Goal: Information Seeking & Learning: Check status

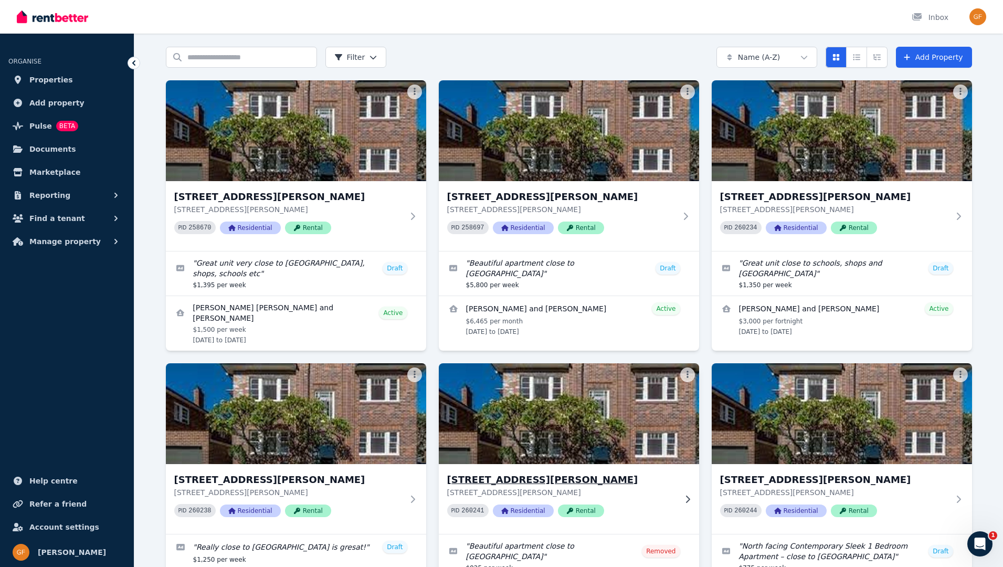
scroll to position [66, 0]
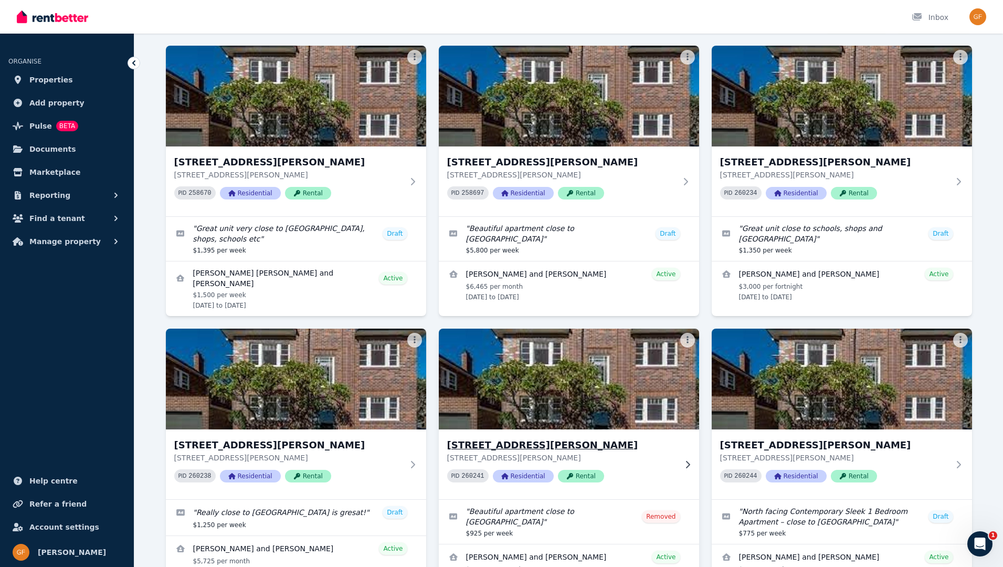
click at [586, 480] on span "Rental" at bounding box center [581, 476] width 46 height 13
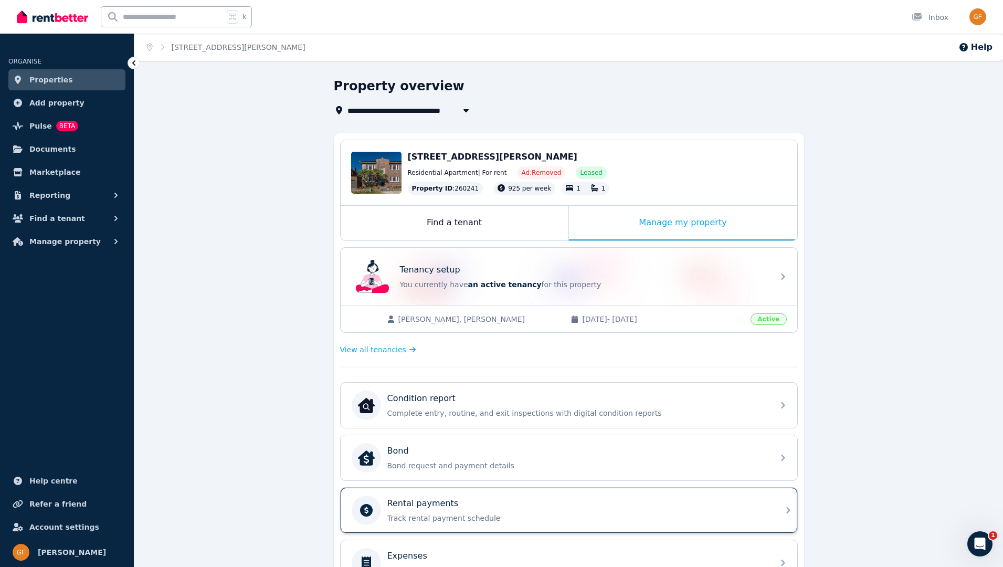
click at [536, 502] on div "Rental payments" at bounding box center [577, 503] width 380 height 13
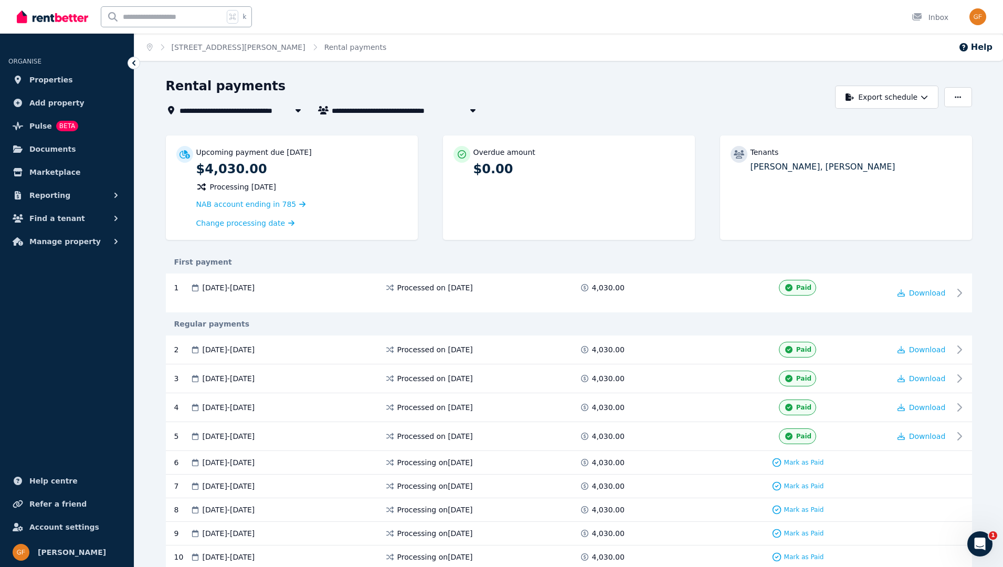
scroll to position [110, 0]
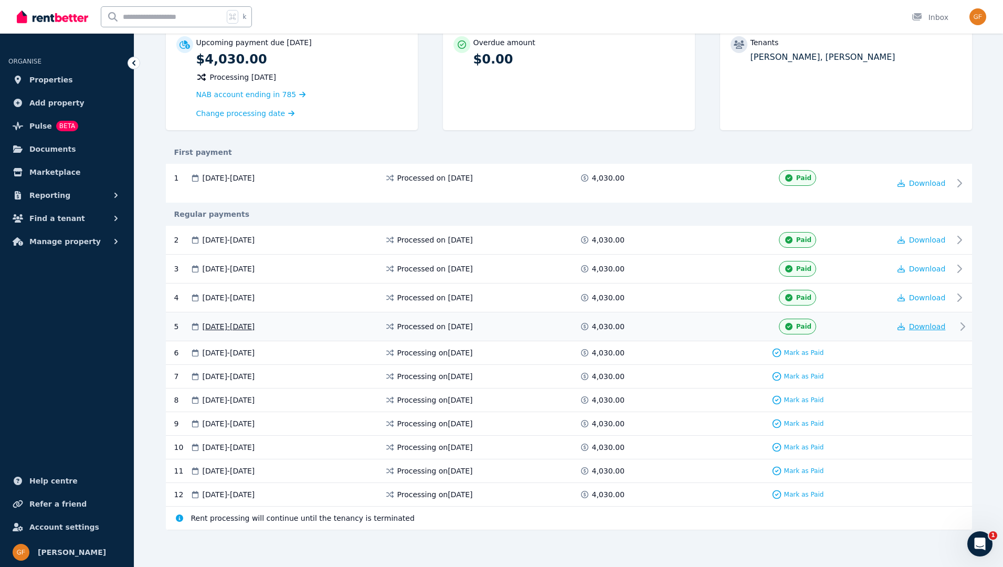
click at [931, 329] on span "Download" at bounding box center [927, 326] width 37 height 8
click at [56, 78] on span "Properties" at bounding box center [51, 79] width 44 height 13
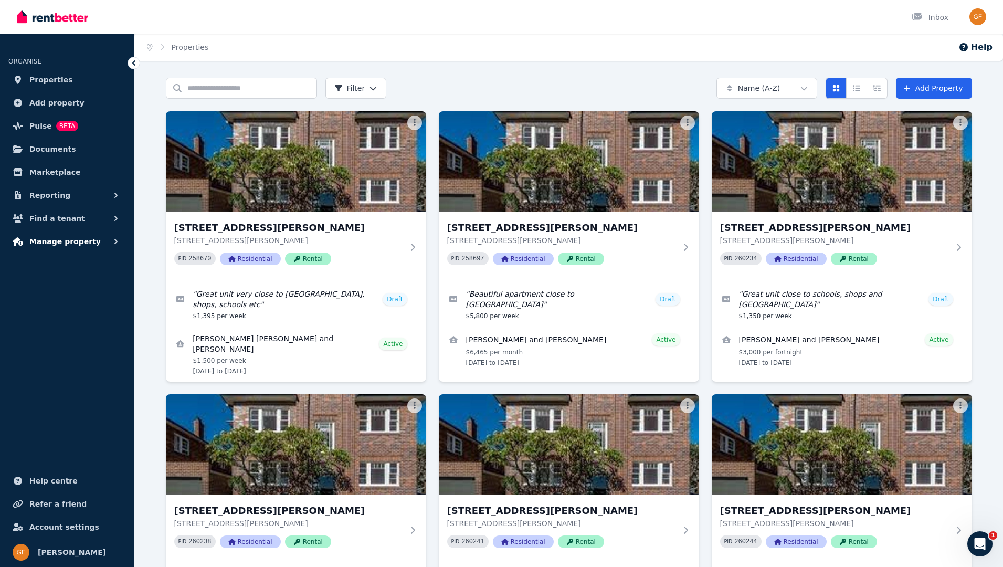
click at [48, 245] on span "Manage property" at bounding box center [64, 241] width 71 height 13
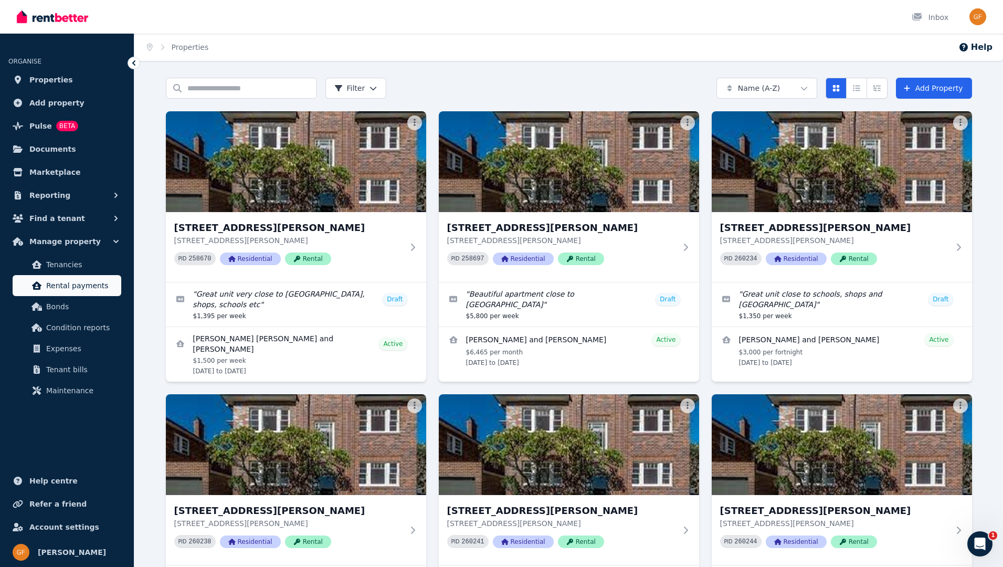
click at [49, 288] on span "Rental payments" at bounding box center [81, 285] width 71 height 13
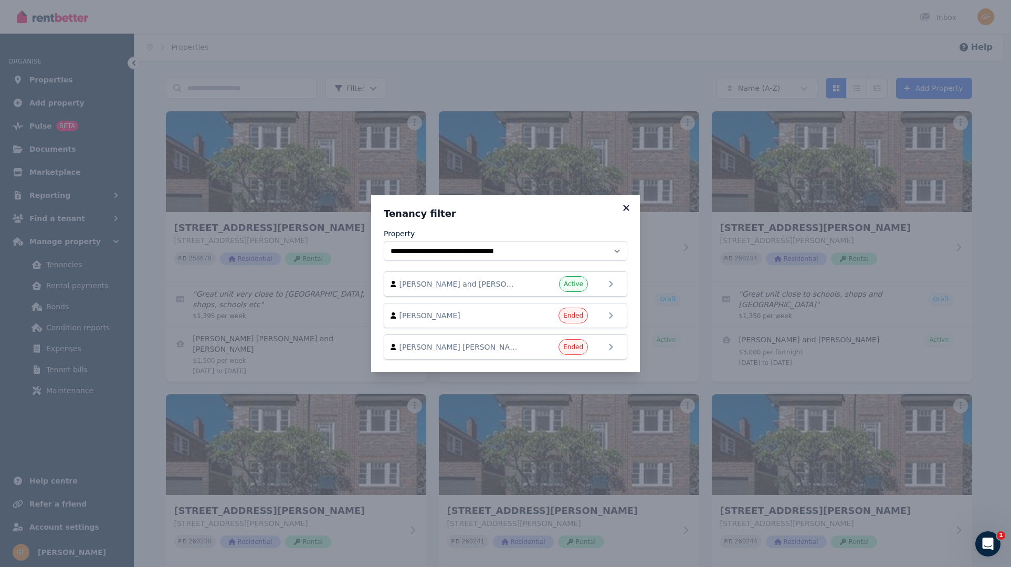
click at [626, 207] on icon at bounding box center [626, 208] width 6 height 6
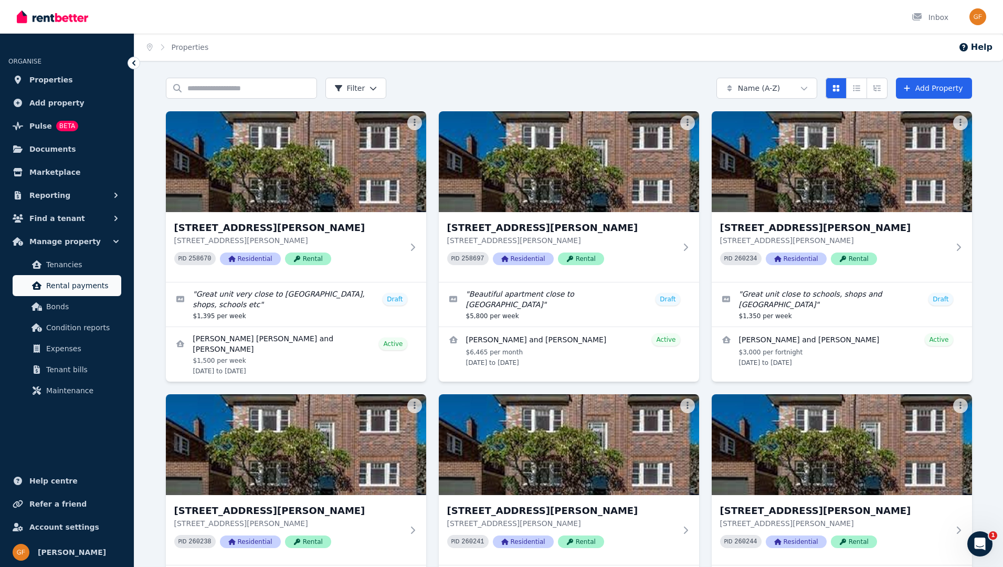
click at [67, 286] on span "Rental payments" at bounding box center [81, 285] width 71 height 13
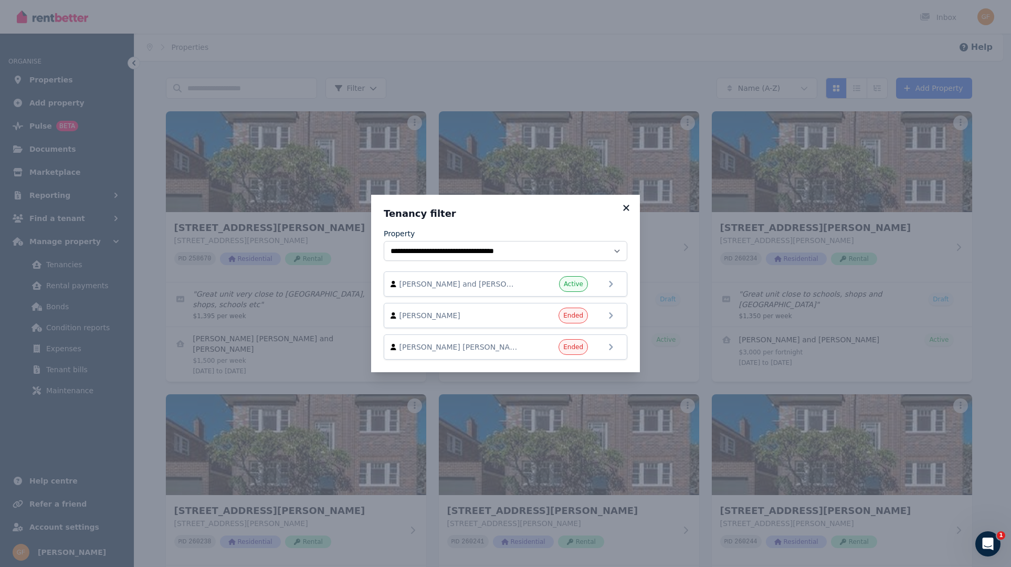
click at [628, 208] on icon at bounding box center [626, 207] width 10 height 9
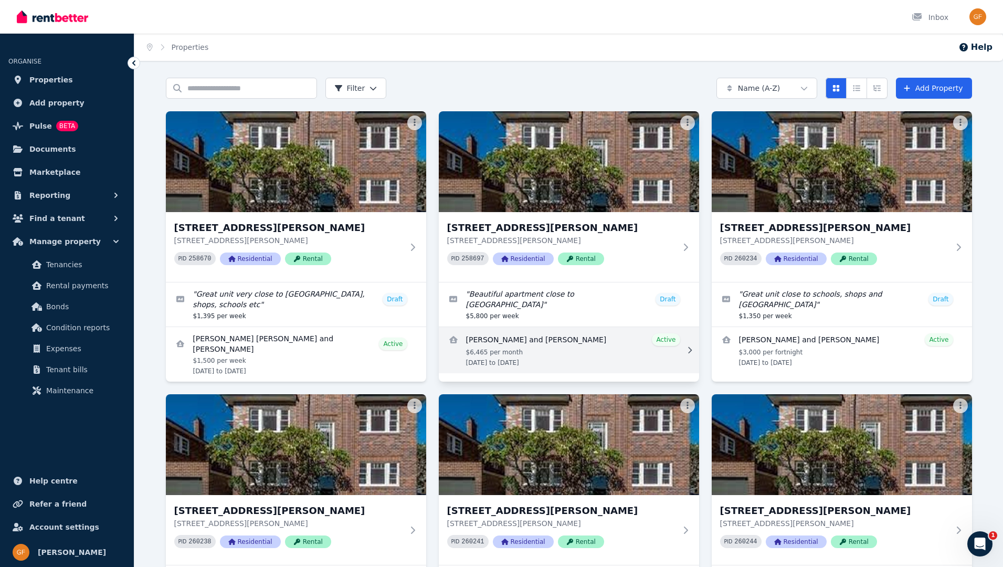
scroll to position [163, 0]
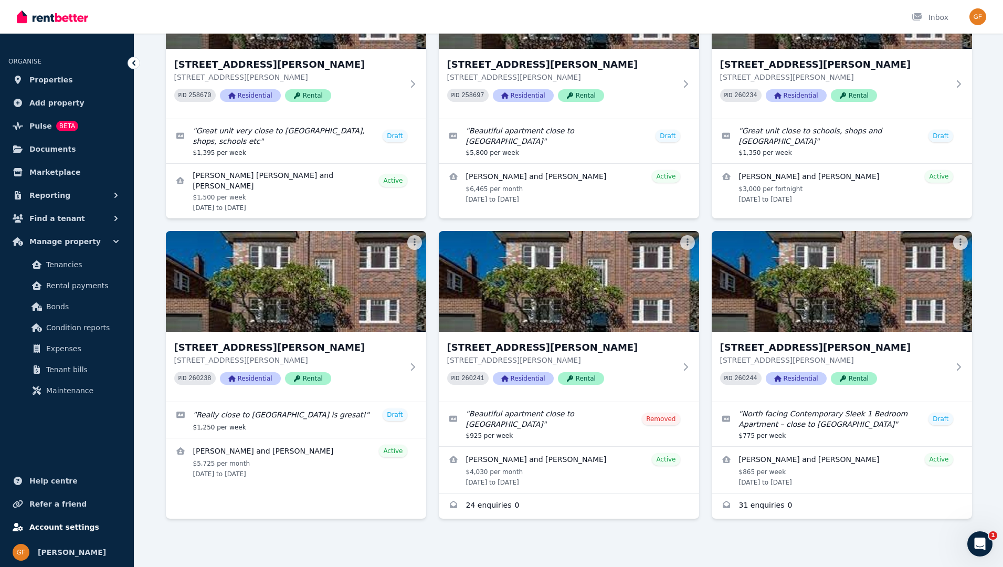
click at [72, 527] on span "Account settings" at bounding box center [64, 527] width 70 height 13
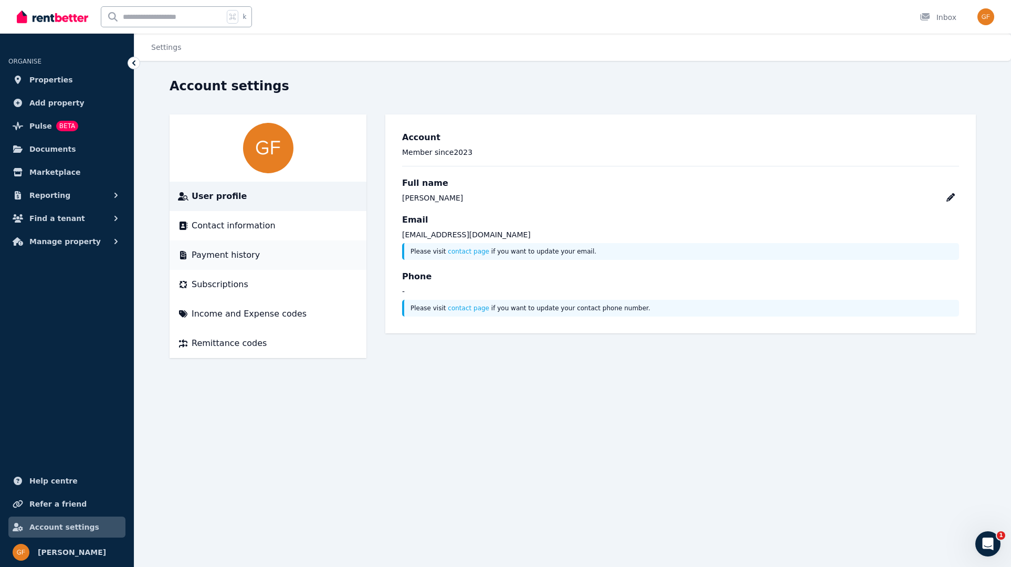
click at [215, 255] on span "Payment history" at bounding box center [226, 255] width 68 height 13
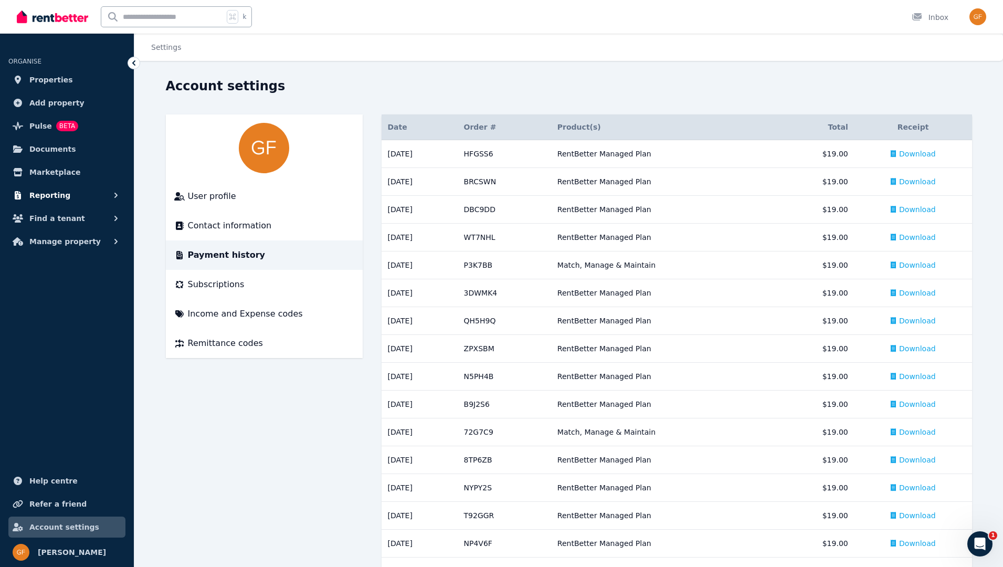
click at [47, 195] on span "Reporting" at bounding box center [49, 195] width 41 height 13
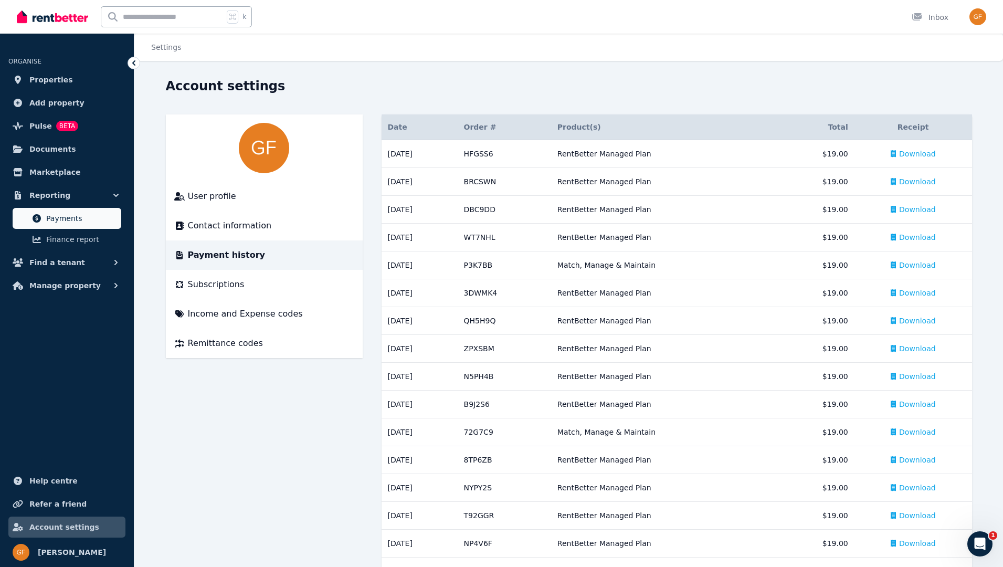
scroll to position [1, 0]
click at [61, 219] on span "Payments" at bounding box center [81, 218] width 71 height 13
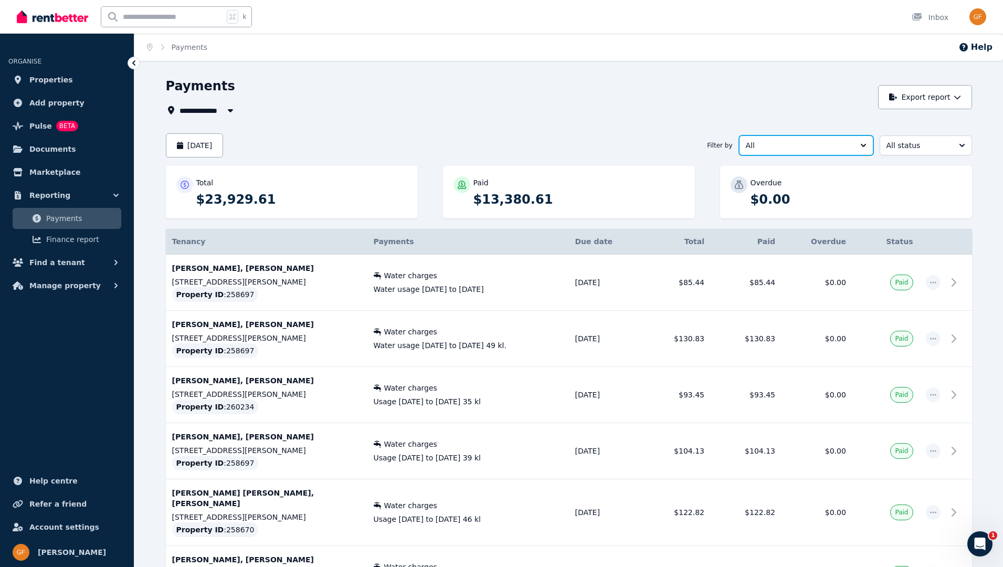
click at [866, 147] on button "All" at bounding box center [806, 145] width 134 height 20
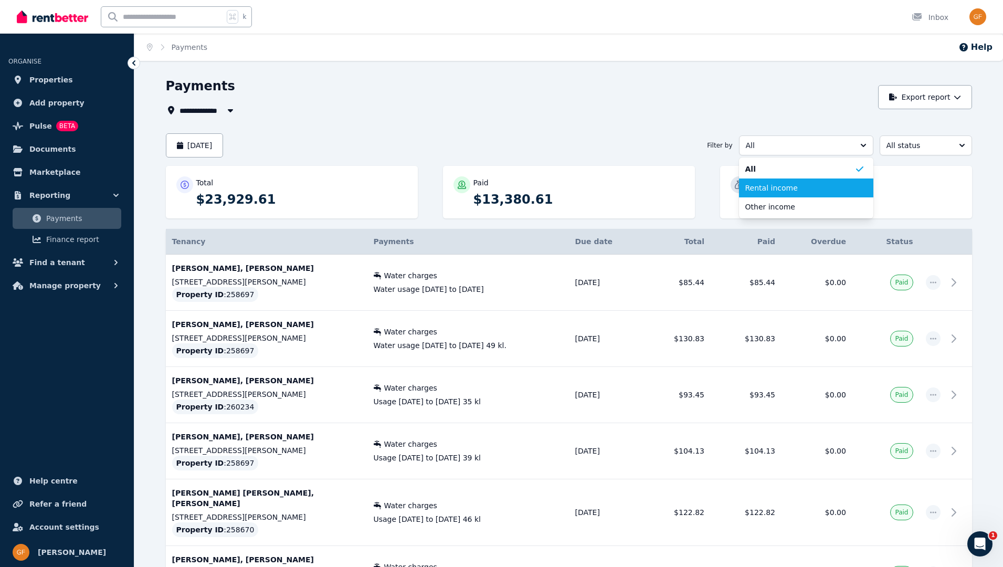
click at [802, 188] on span "Rental income" at bounding box center [799, 188] width 109 height 10
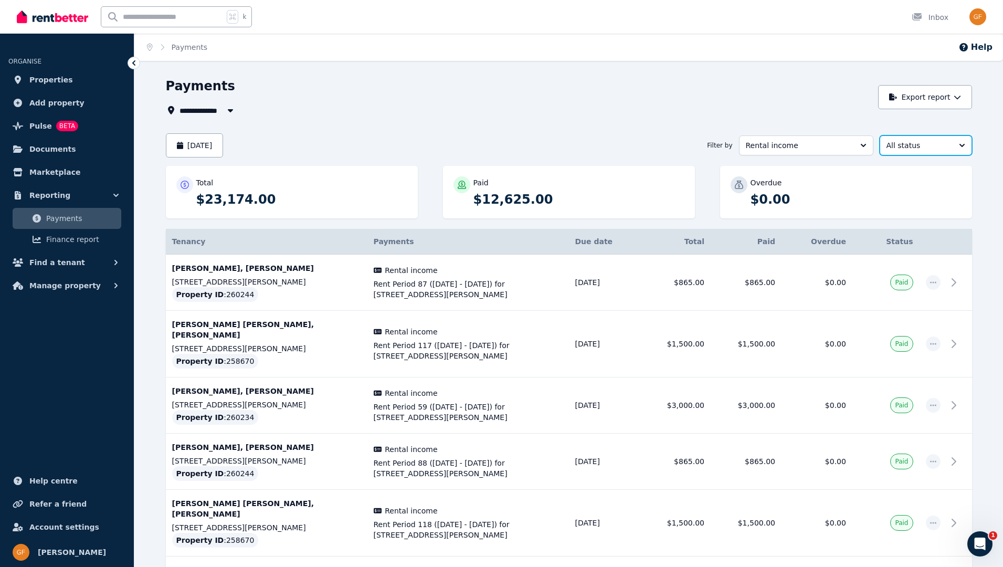
click at [964, 144] on button "All status" at bounding box center [926, 145] width 92 height 20
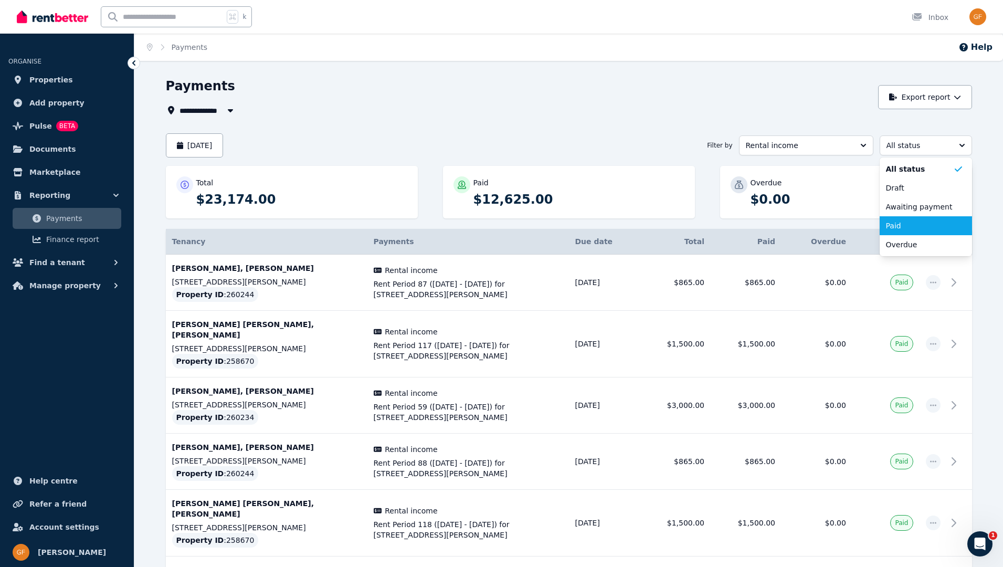
click at [911, 227] on span "Paid" at bounding box center [919, 225] width 67 height 10
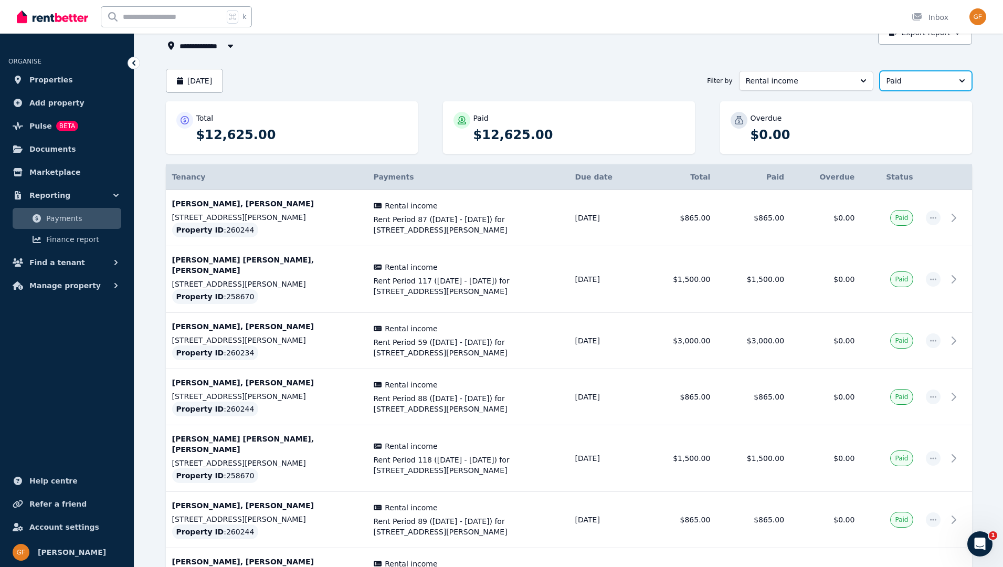
scroll to position [158, 0]
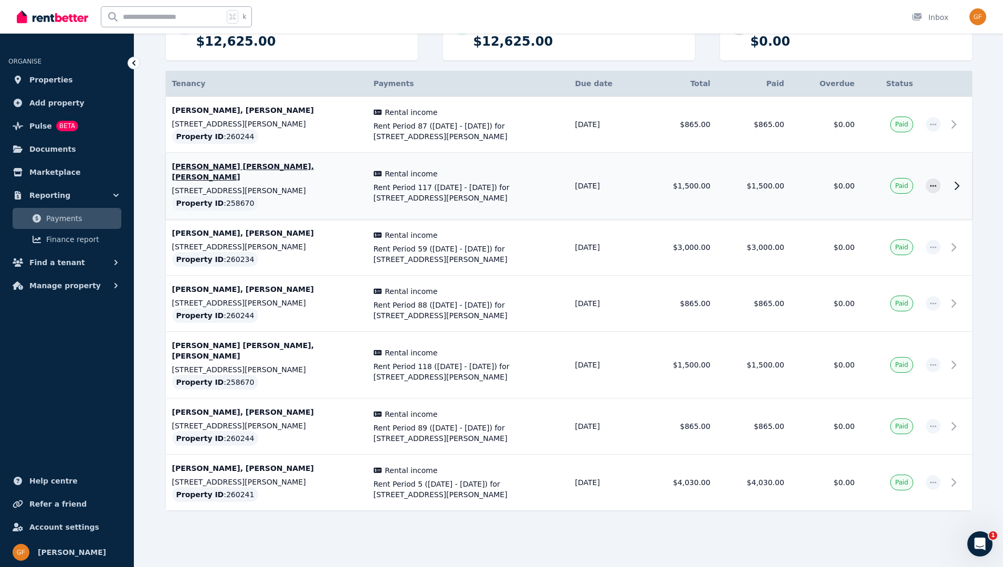
drag, startPoint x: 1004, startPoint y: 353, endPoint x: 944, endPoint y: 181, distance: 182.0
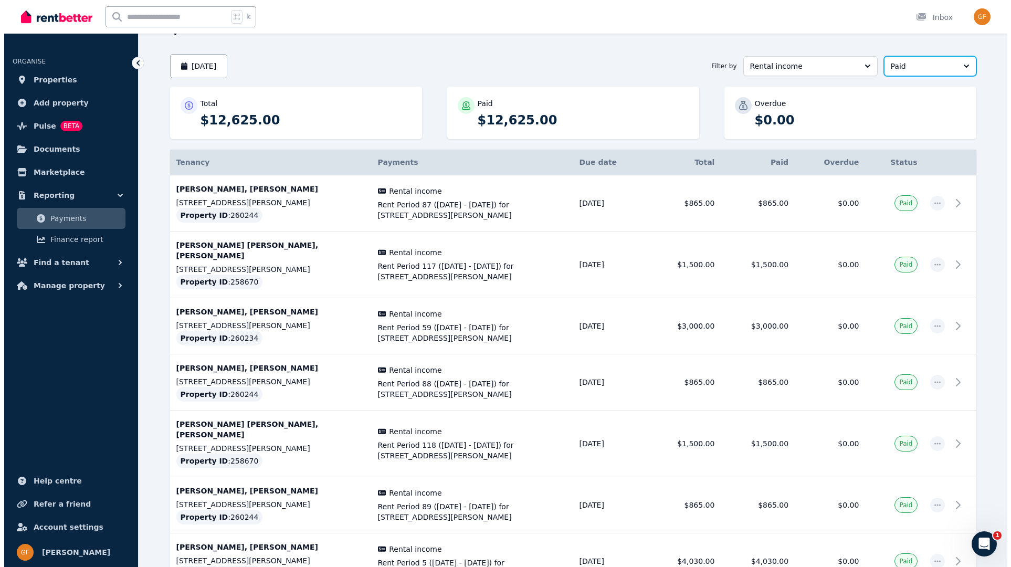
scroll to position [0, 0]
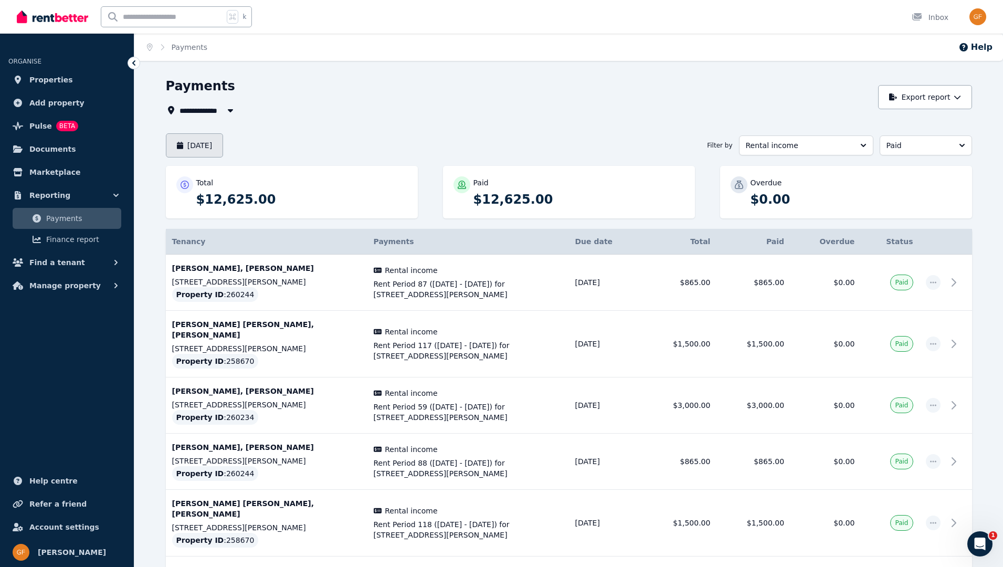
click at [224, 145] on button "[DATE]" at bounding box center [195, 145] width 58 height 24
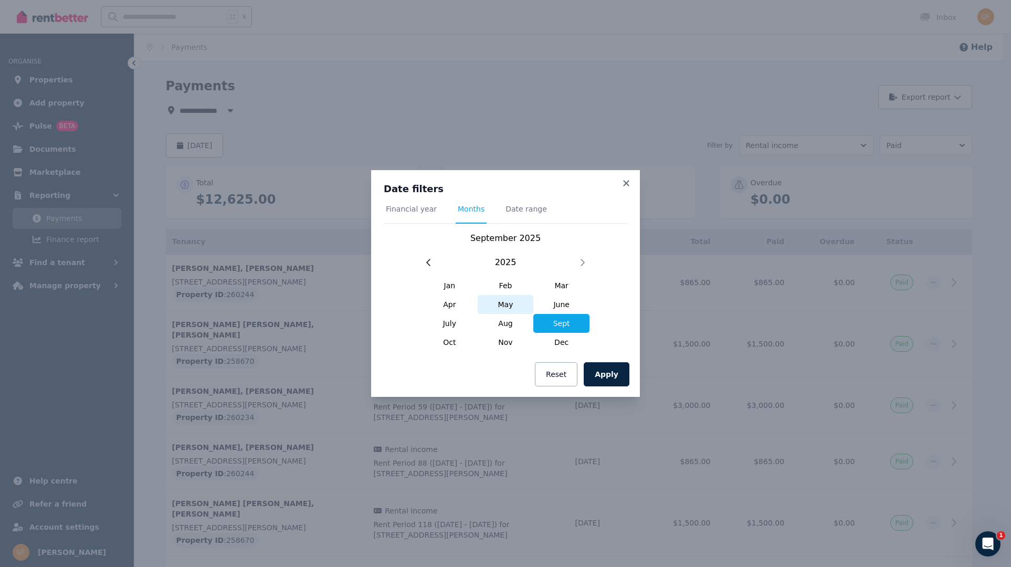
click at [510, 302] on span "May" at bounding box center [506, 304] width 56 height 19
click at [509, 302] on span "May" at bounding box center [506, 304] width 56 height 19
click at [508, 302] on span "May" at bounding box center [506, 304] width 56 height 19
click at [509, 303] on span "May" at bounding box center [506, 304] width 56 height 19
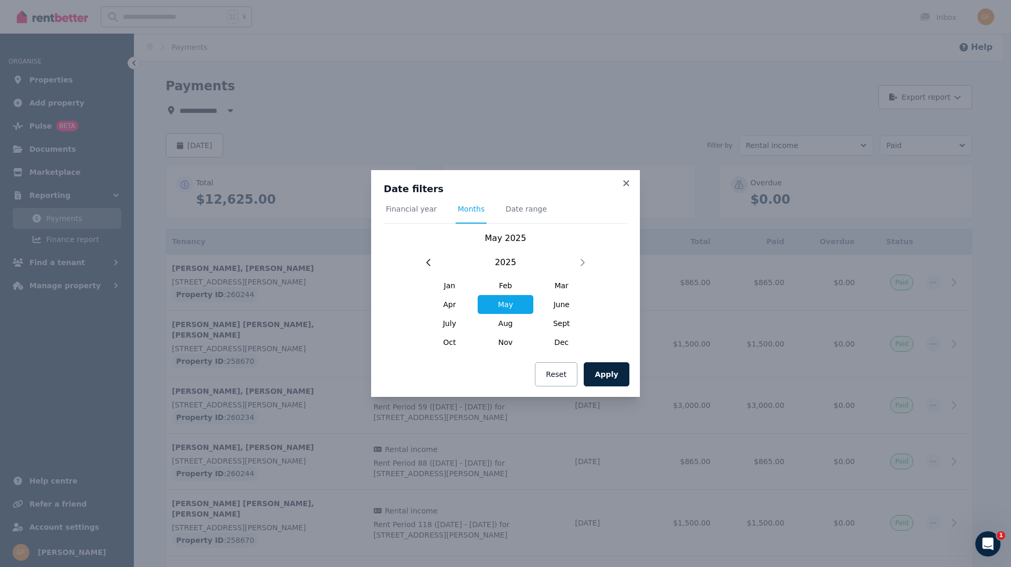
click at [509, 303] on span "May" at bounding box center [506, 304] width 56 height 19
click at [507, 305] on span "May" at bounding box center [506, 304] width 56 height 19
click at [506, 302] on span "May" at bounding box center [506, 304] width 56 height 19
click at [509, 304] on span "May" at bounding box center [506, 304] width 56 height 19
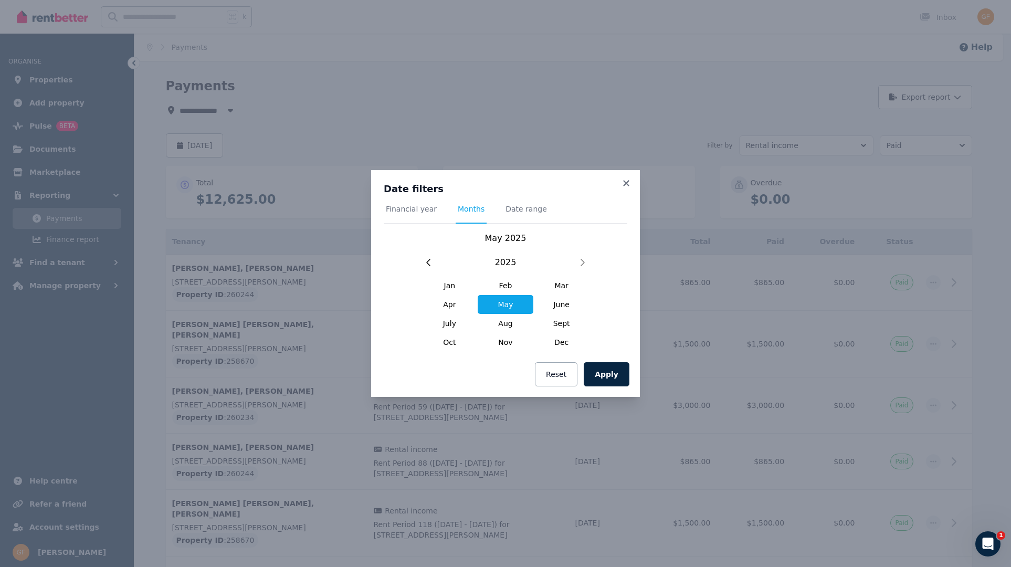
click at [505, 302] on span "May" at bounding box center [506, 304] width 56 height 19
click at [509, 302] on span "May" at bounding box center [506, 304] width 56 height 19
click at [509, 301] on span "May" at bounding box center [506, 304] width 56 height 19
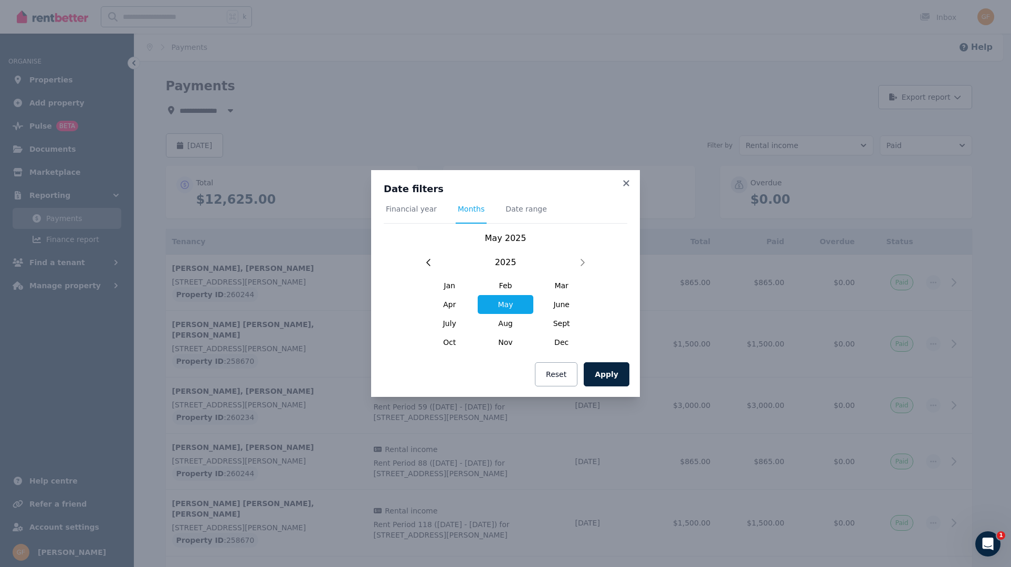
click at [509, 301] on span "May" at bounding box center [506, 304] width 56 height 19
click at [509, 302] on span "May" at bounding box center [506, 304] width 56 height 19
click at [503, 303] on span "May" at bounding box center [506, 304] width 56 height 19
click at [566, 302] on span "June" at bounding box center [561, 304] width 56 height 19
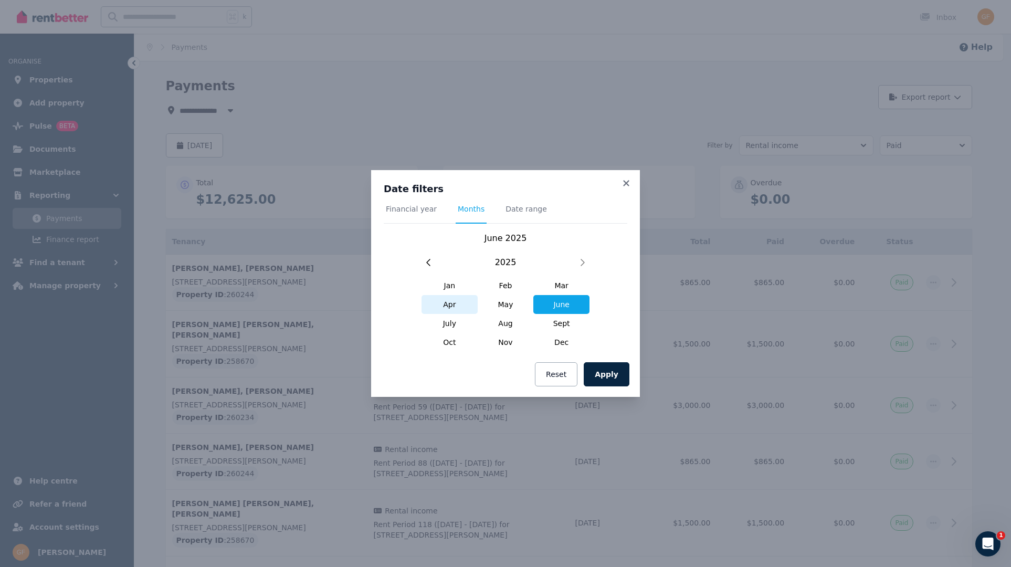
click at [456, 303] on span "Apr" at bounding box center [450, 304] width 56 height 19
click at [511, 304] on span "May" at bounding box center [506, 304] width 56 height 19
click at [504, 301] on span "May" at bounding box center [506, 304] width 56 height 19
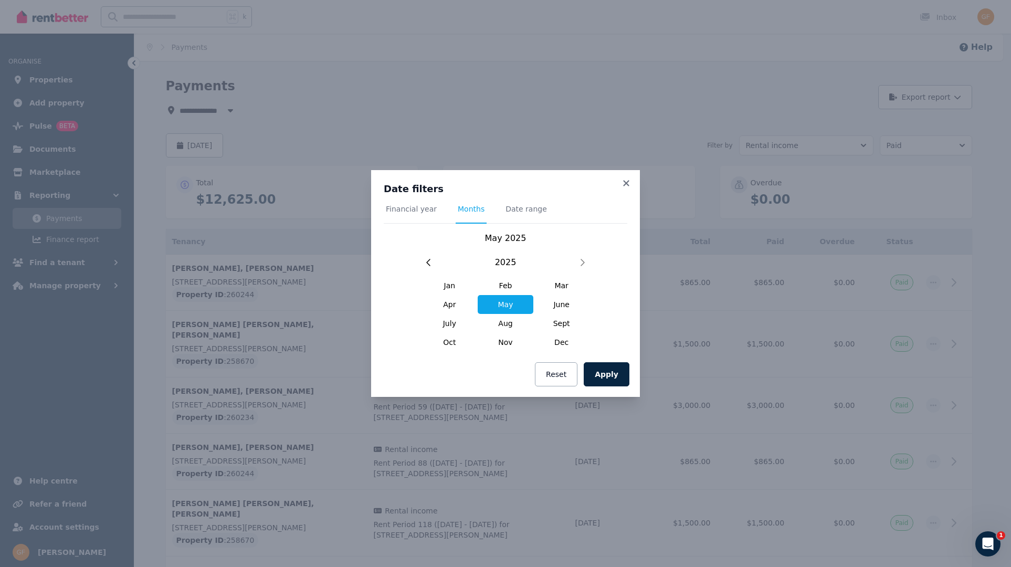
click at [505, 302] on span "May" at bounding box center [506, 304] width 56 height 19
click at [506, 302] on span "May" at bounding box center [506, 304] width 56 height 19
click at [563, 303] on span "June" at bounding box center [561, 304] width 56 height 19
click at [513, 299] on span "May" at bounding box center [506, 304] width 56 height 19
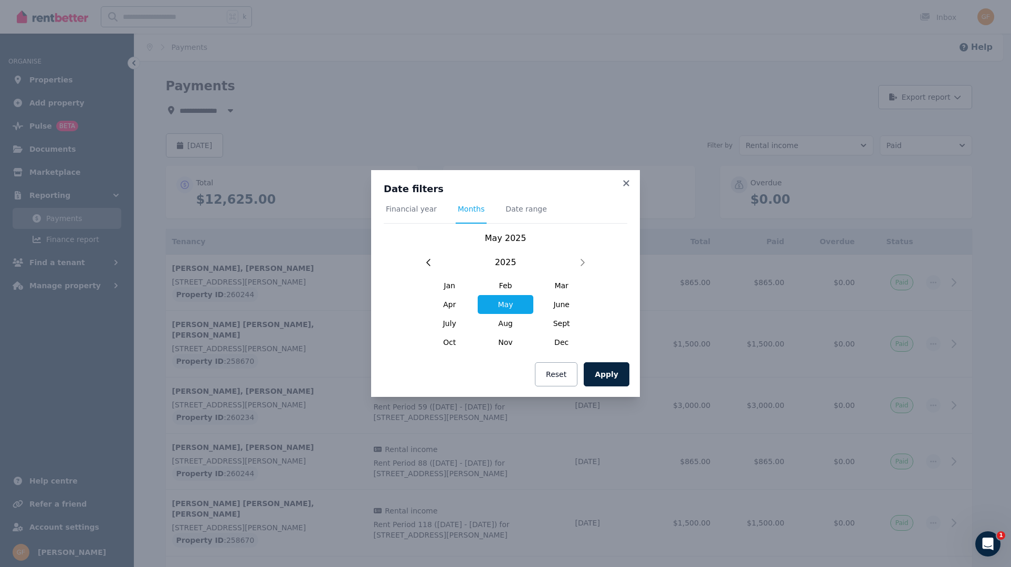
click at [511, 300] on span "May" at bounding box center [506, 304] width 56 height 19
click at [512, 300] on span "May" at bounding box center [506, 304] width 56 height 19
click at [516, 304] on span "May" at bounding box center [506, 304] width 56 height 19
click at [515, 304] on span "May" at bounding box center [506, 304] width 56 height 19
drag, startPoint x: 506, startPoint y: 301, endPoint x: 516, endPoint y: 321, distance: 21.8
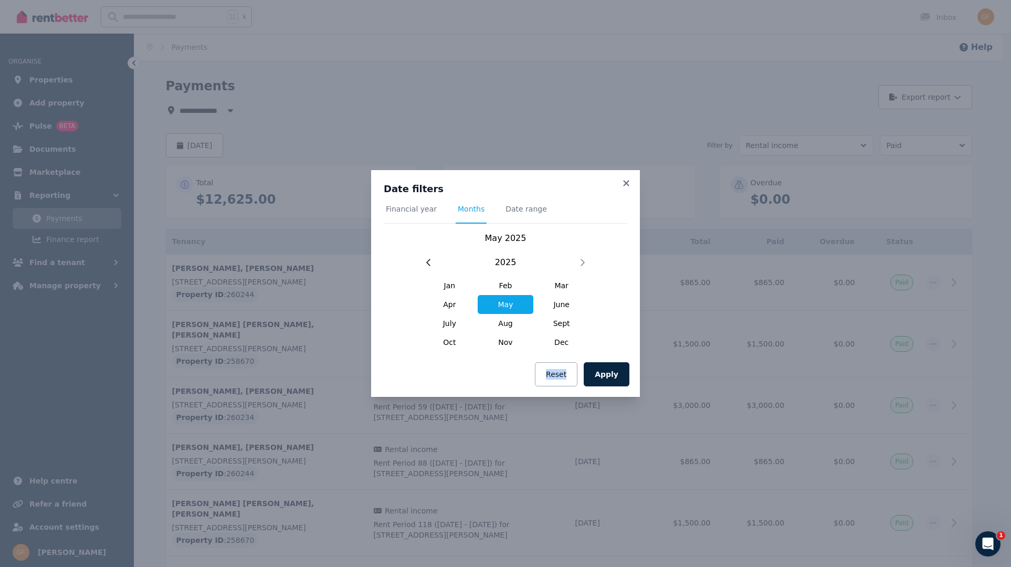
click at [561, 354] on div "Apply Reset" at bounding box center [505, 374] width 269 height 45
click at [512, 305] on span "May" at bounding box center [506, 304] width 56 height 19
click at [510, 301] on span "May" at bounding box center [506, 304] width 56 height 19
click at [509, 301] on span "May" at bounding box center [506, 304] width 56 height 19
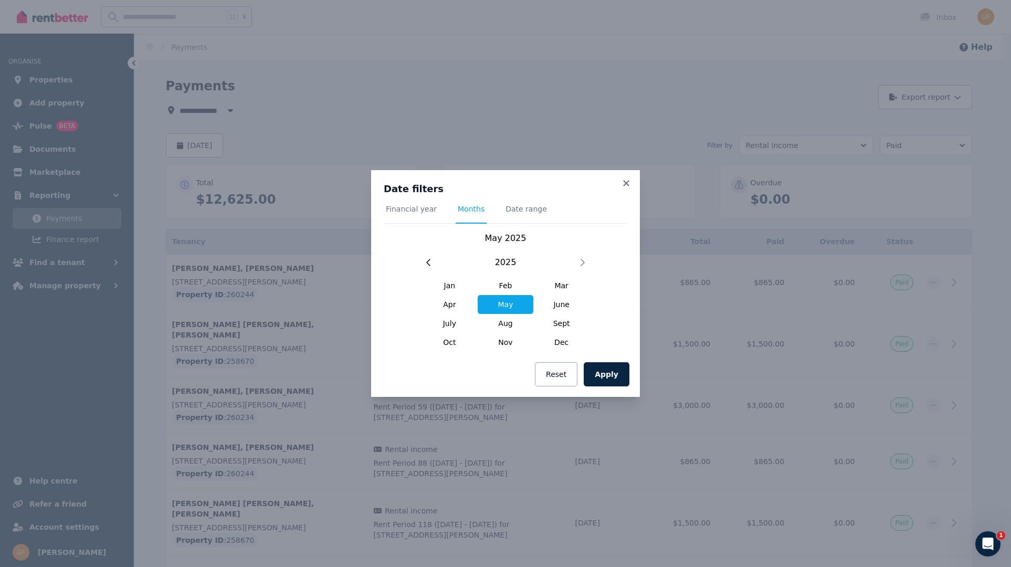
click at [509, 301] on span "May" at bounding box center [506, 304] width 56 height 19
click at [508, 301] on span "May" at bounding box center [506, 304] width 56 height 19
click at [555, 283] on span "Mar" at bounding box center [561, 285] width 56 height 19
click at [567, 318] on span "Sept" at bounding box center [561, 323] width 56 height 19
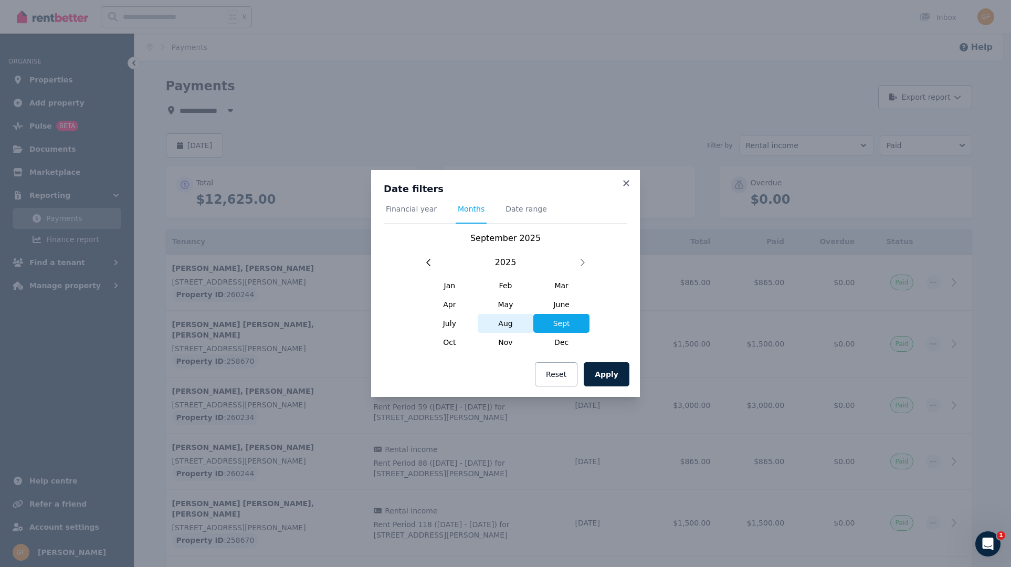
click at [508, 319] on span "Aug" at bounding box center [506, 323] width 56 height 19
click at [612, 355] on div "Apply Reset" at bounding box center [505, 374] width 269 height 45
click at [608, 354] on div "Apply Reset" at bounding box center [505, 374] width 269 height 45
click at [606, 353] on div "Apply Reset" at bounding box center [505, 374] width 269 height 45
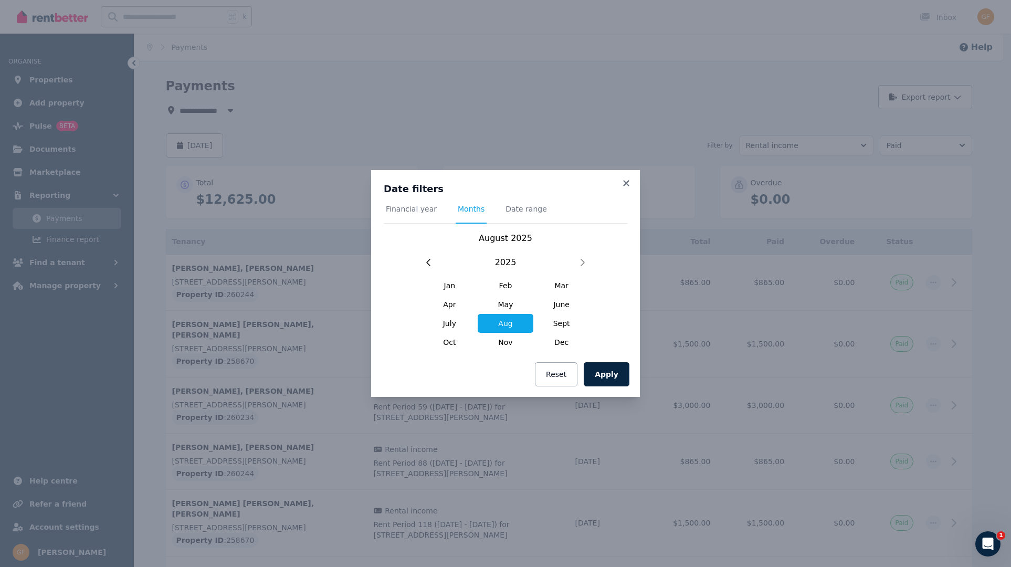
click at [620, 354] on div "Apply Reset" at bounding box center [505, 374] width 269 height 45
click at [606, 355] on div "Apply Reset" at bounding box center [505, 374] width 269 height 45
click at [605, 355] on div "Apply Reset" at bounding box center [505, 374] width 269 height 45
click at [609, 354] on div "Apply Reset" at bounding box center [505, 374] width 269 height 45
click at [619, 352] on div "Apply Reset" at bounding box center [505, 374] width 269 height 45
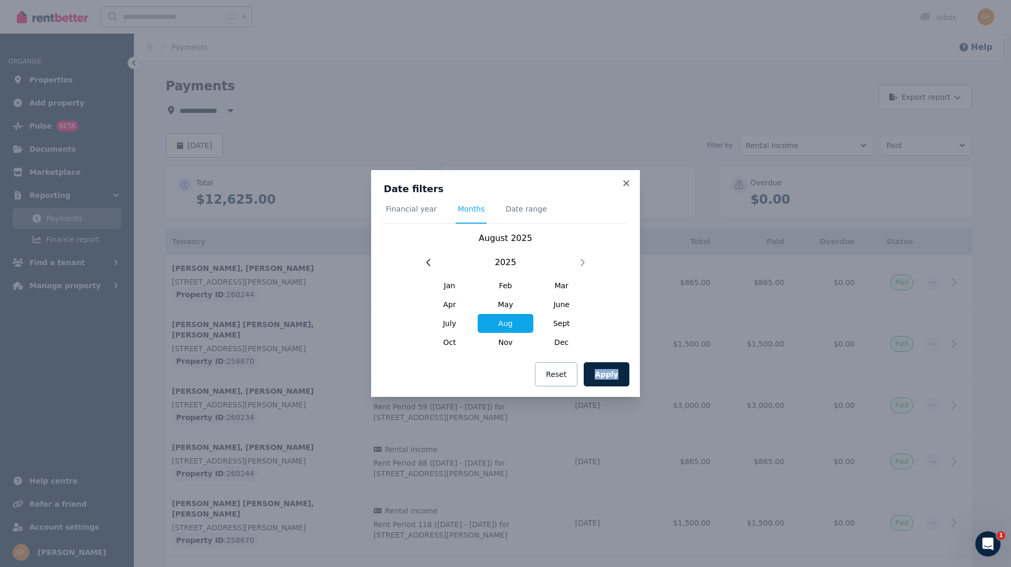
click at [619, 352] on div "Apply Reset" at bounding box center [505, 374] width 269 height 45
click at [618, 352] on div "Apply Reset" at bounding box center [505, 374] width 269 height 45
click at [627, 159] on div "Date filters Financial year Months Date range [DATE] [DATE] Feb Mar Apr May Jun…" at bounding box center [505, 283] width 1011 height 567
click at [627, 160] on div "Date filters Financial year Months Date range [DATE] [DATE] Feb Mar Apr May Jun…" at bounding box center [505, 283] width 1011 height 567
click at [624, 160] on div "Date filters Financial year Months Date range [DATE] [DATE] Feb Mar Apr May Jun…" at bounding box center [505, 283] width 1011 height 567
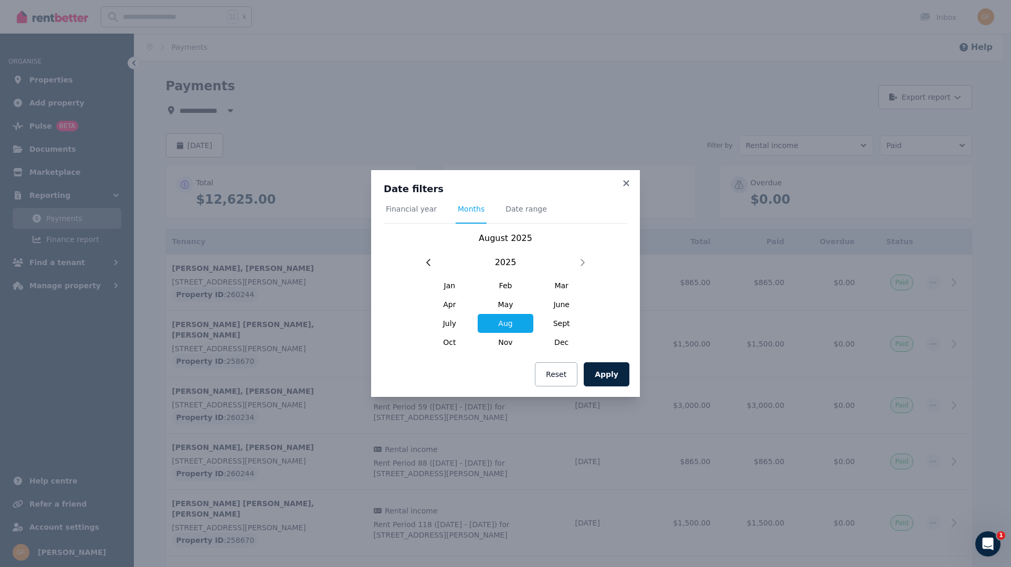
click at [625, 161] on div "Date filters Financial year Months Date range [DATE] [DATE] Feb Mar Apr May Jun…" at bounding box center [505, 283] width 1011 height 567
drag, startPoint x: 625, startPoint y: 161, endPoint x: 618, endPoint y: 171, distance: 12.4
click at [626, 161] on div "Date filters Financial year Months Date range [DATE] [DATE] Feb Mar Apr May Jun…" at bounding box center [505, 283] width 1011 height 567
click at [605, 351] on div "[DATE] [DATE] Feb Mar Apr May June July Aug Sept Oct Nov Dec" at bounding box center [506, 292] width 244 height 120
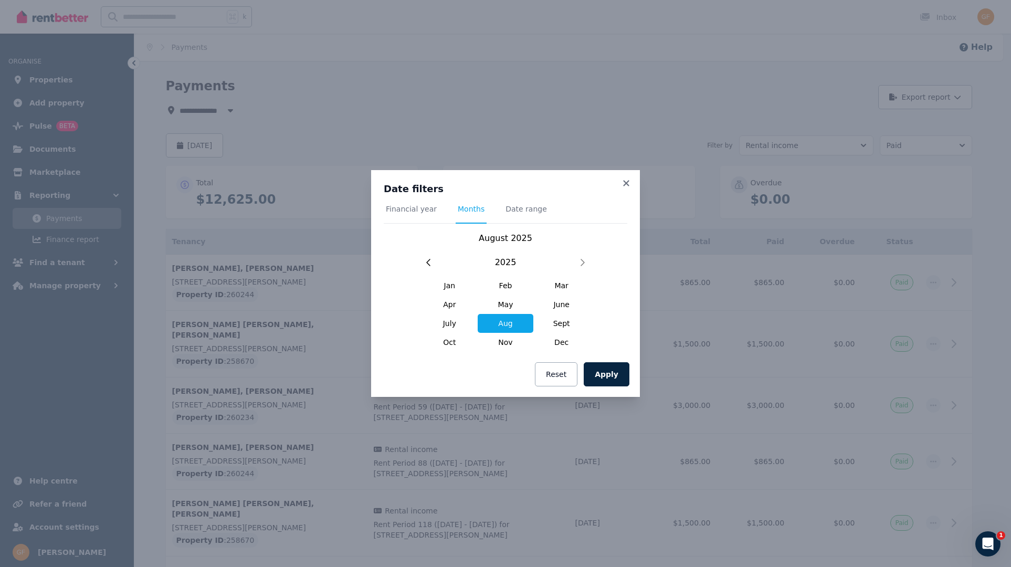
click at [607, 351] on div "[DATE] [DATE] Feb Mar Apr May June July Aug Sept Oct Nov Dec" at bounding box center [506, 292] width 244 height 120
drag, startPoint x: 531, startPoint y: 161, endPoint x: 547, endPoint y: 191, distance: 33.8
click at [509, 196] on div "Date filters Financial year Months Date range [DATE] [DATE] Feb Mar Apr May Jun…" at bounding box center [505, 283] width 1011 height 567
click at [626, 159] on div "Date filters Financial year Months Date range [DATE] [DATE] Feb Mar Apr May Jun…" at bounding box center [505, 283] width 1011 height 567
click at [626, 157] on div "Date filters Financial year Months Date range [DATE] [DATE] Feb Mar Apr May Jun…" at bounding box center [505, 283] width 1011 height 567
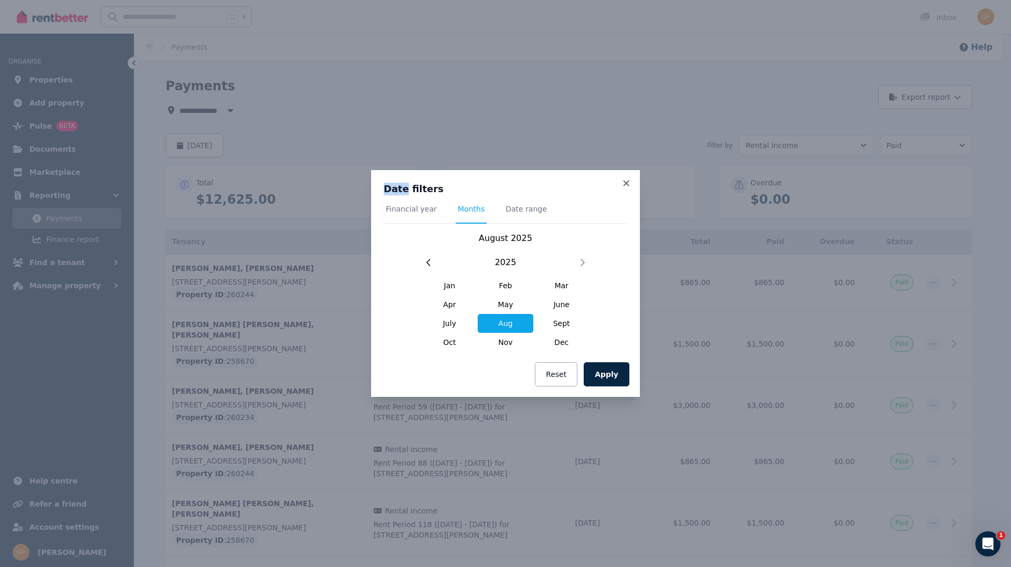
click at [626, 157] on div "Date filters Financial year Months Date range [DATE] [DATE] Feb Mar Apr May Jun…" at bounding box center [505, 283] width 1011 height 567
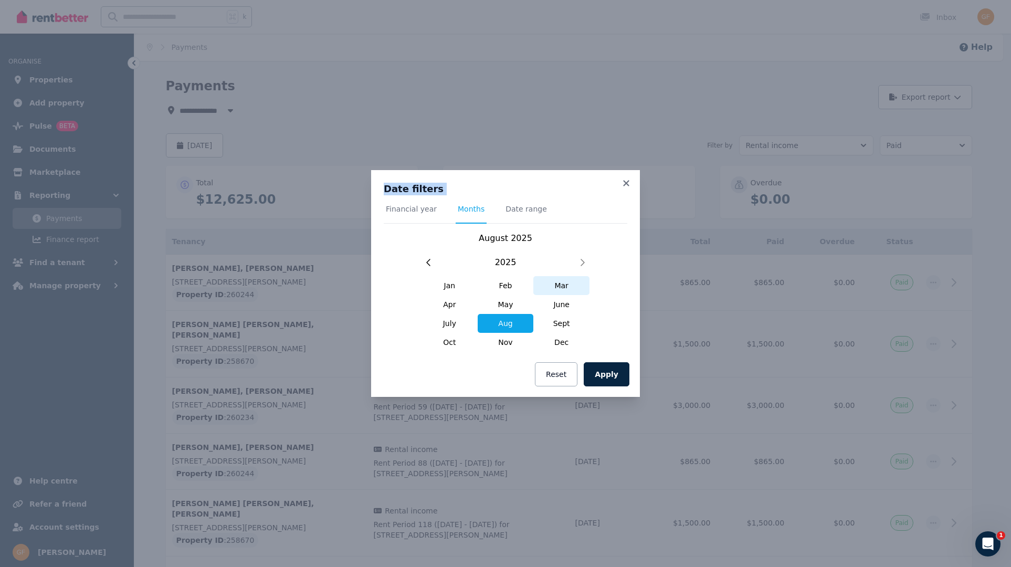
drag, startPoint x: 626, startPoint y: 157, endPoint x: 548, endPoint y: 282, distance: 147.7
click at [626, 159] on div "Date filters Financial year Months Date range [DATE] [DATE] Feb Mar Apr May Jun…" at bounding box center [505, 283] width 1011 height 567
click at [625, 355] on div "Apply Reset" at bounding box center [505, 374] width 269 height 45
click at [625, 353] on div "Apply Reset" at bounding box center [505, 374] width 269 height 45
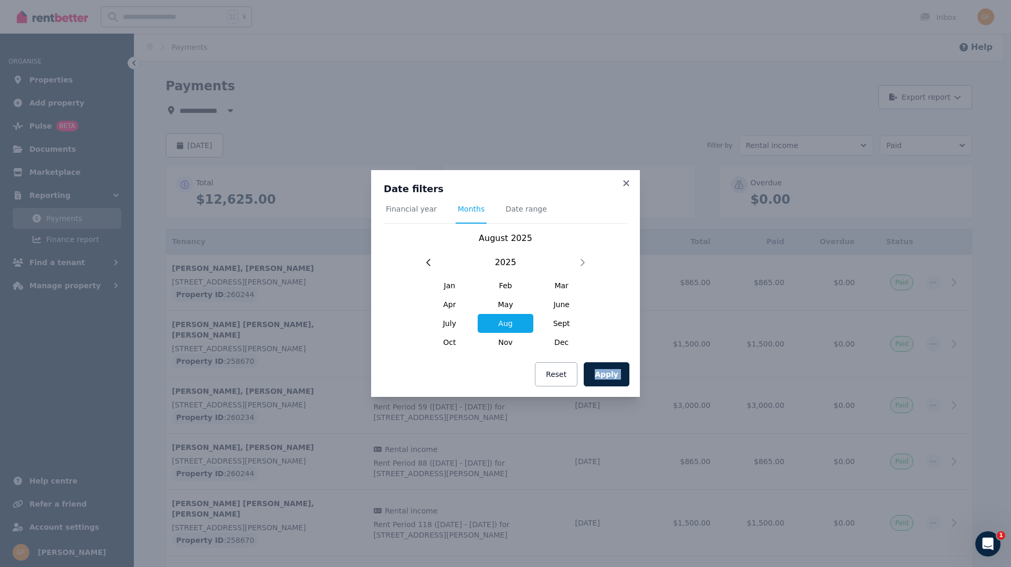
click at [625, 353] on div "Apply Reset" at bounding box center [505, 374] width 269 height 45
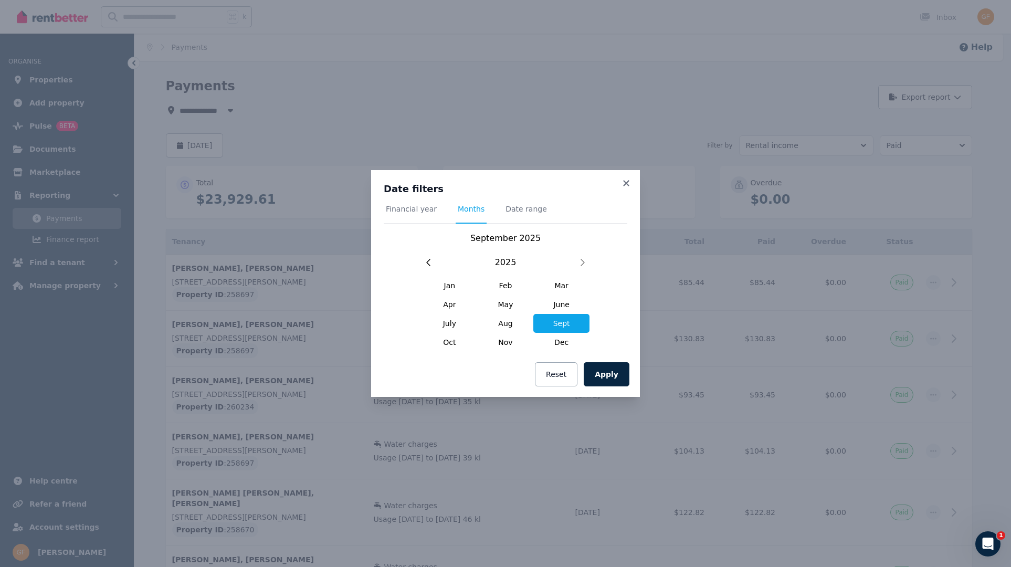
drag, startPoint x: 839, startPoint y: 395, endPoint x: 786, endPoint y: 397, distance: 53.1
click at [837, 395] on div "Date filters Financial year Months Date range [DATE] [DATE] Feb Mar Apr May Jun…" at bounding box center [505, 283] width 1011 height 567
drag, startPoint x: 683, startPoint y: 338, endPoint x: 627, endPoint y: 279, distance: 81.3
click at [628, 279] on div "Date filters Financial year Months Date range [DATE] [DATE] Feb Mar Apr May Jun…" at bounding box center [505, 283] width 1011 height 567
click at [507, 322] on span "Aug" at bounding box center [506, 323] width 56 height 19
